Goal: Information Seeking & Learning: Learn about a topic

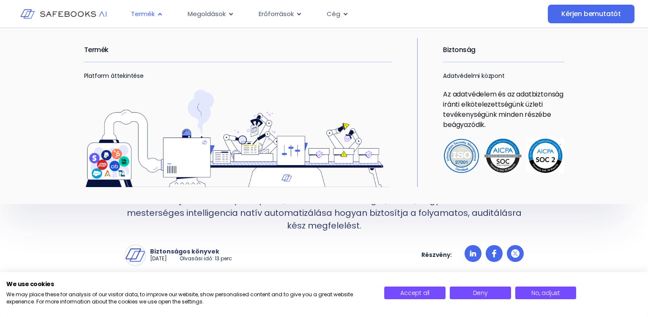
click at [158, 11] on icon "Menü" at bounding box center [160, 14] width 6 height 6
click at [161, 13] on icon "Menü" at bounding box center [160, 14] width 6 height 6
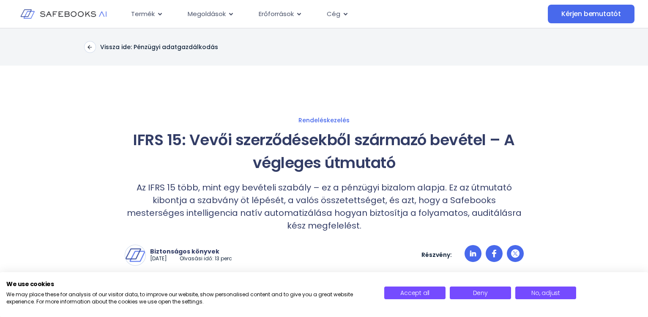
click at [69, 16] on img at bounding box center [63, 14] width 86 height 25
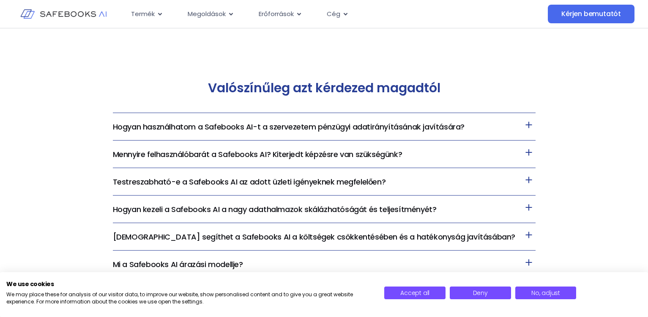
scroll to position [1818, 0]
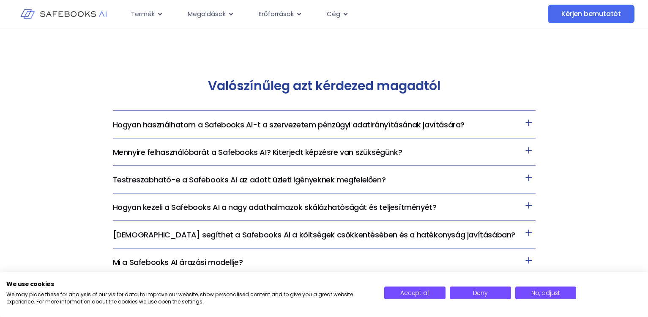
click at [529, 121] on icon at bounding box center [529, 122] width 6 height 6
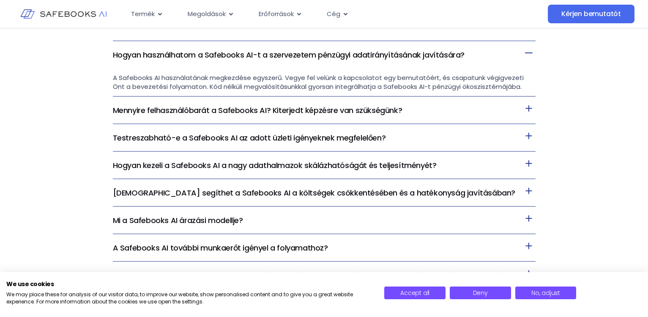
scroll to position [1903, 0]
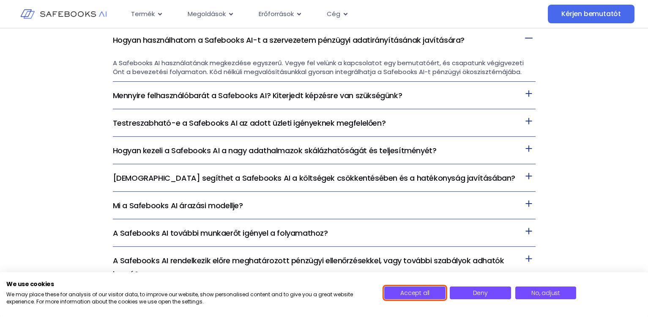
click at [425, 293] on span "Accept all" at bounding box center [415, 292] width 29 height 8
